Goal: Task Accomplishment & Management: Manage account settings

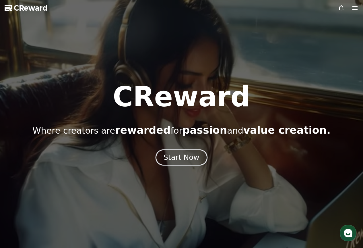
click at [188, 152] on button "Start Now" at bounding box center [181, 157] width 52 height 16
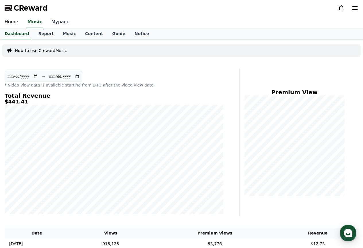
click at [49, 25] on link "Mypage" at bounding box center [60, 22] width 27 height 12
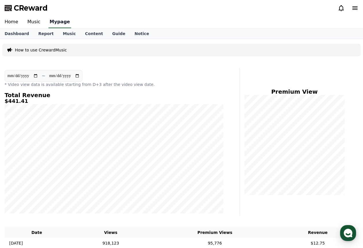
select select "**********"
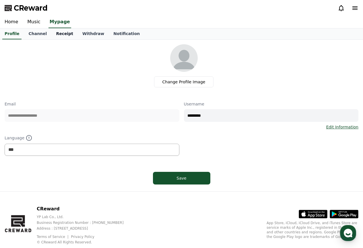
click at [58, 32] on link "Receipt" at bounding box center [64, 33] width 26 height 11
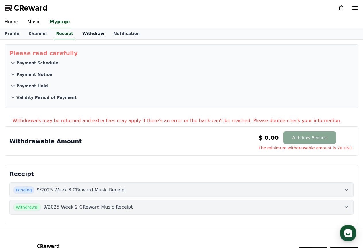
click at [94, 29] on link "Withdraw" at bounding box center [93, 33] width 31 height 11
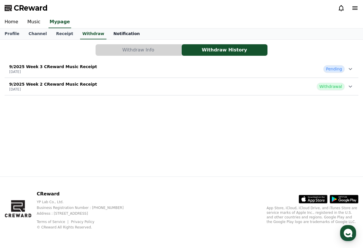
click at [109, 35] on link "Notification" at bounding box center [127, 33] width 36 height 11
